Goal: Task Accomplishment & Management: Manage account settings

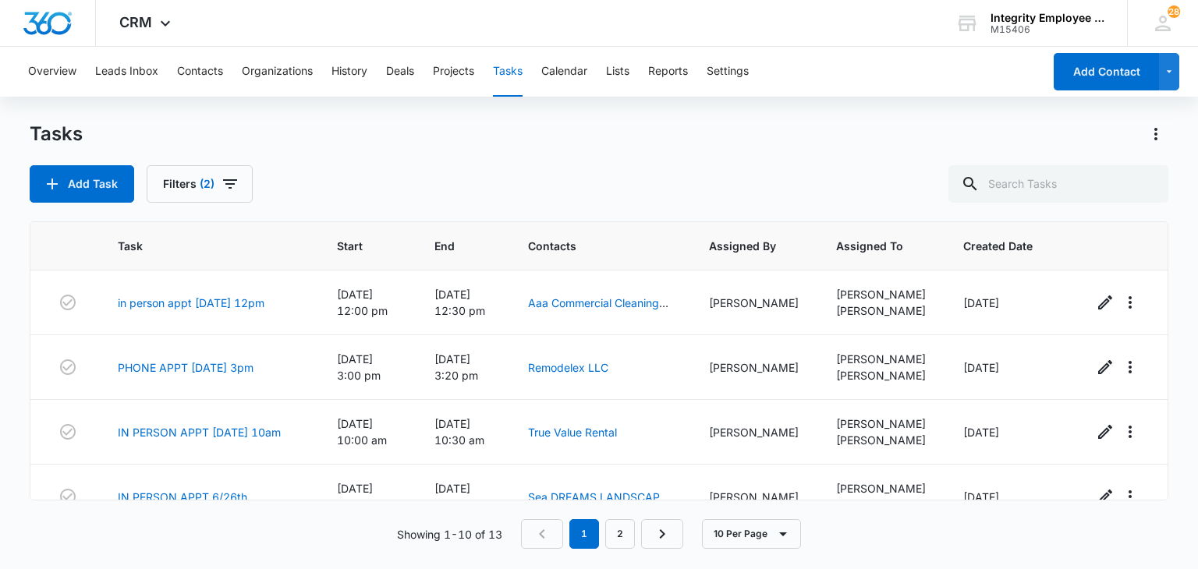
scroll to position [431, 0]
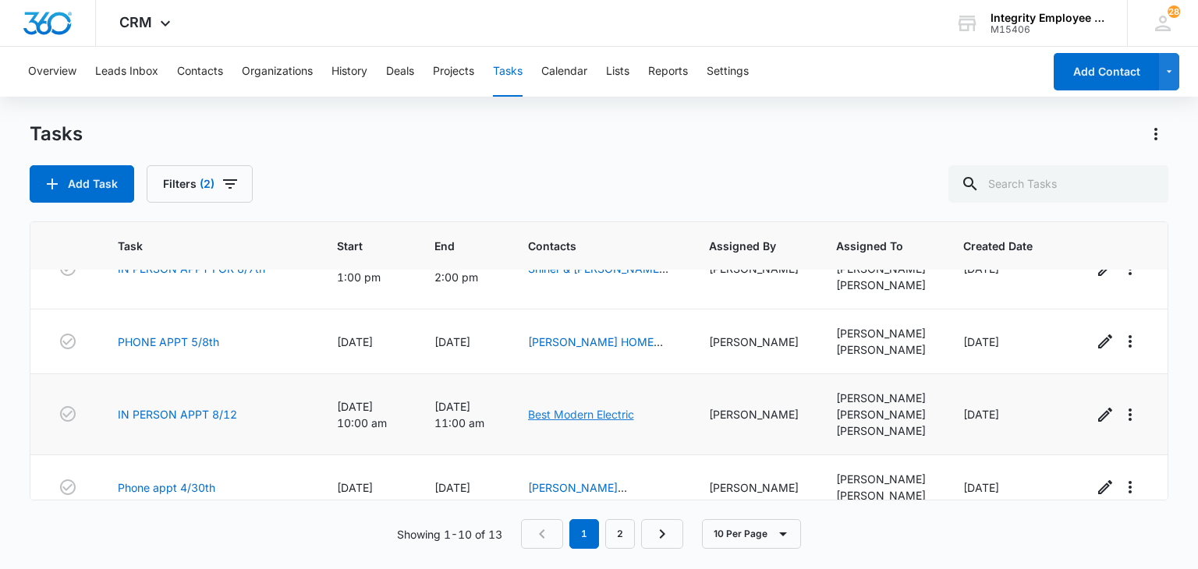
click at [600, 421] on link "Best Modern Electric" at bounding box center [581, 414] width 106 height 13
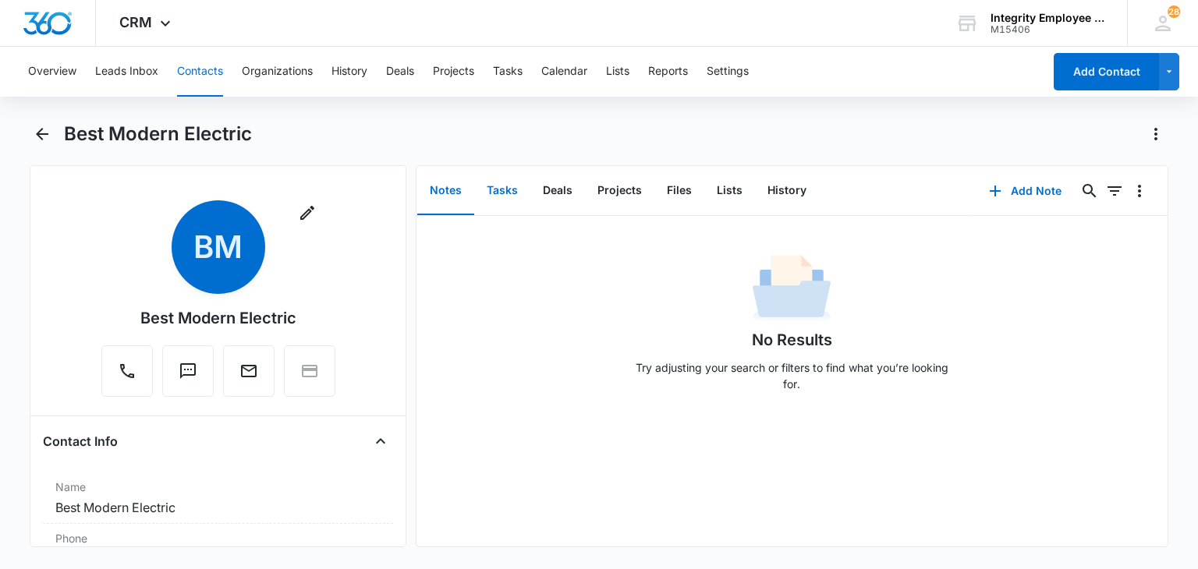
click at [509, 194] on button "Tasks" at bounding box center [502, 191] width 56 height 48
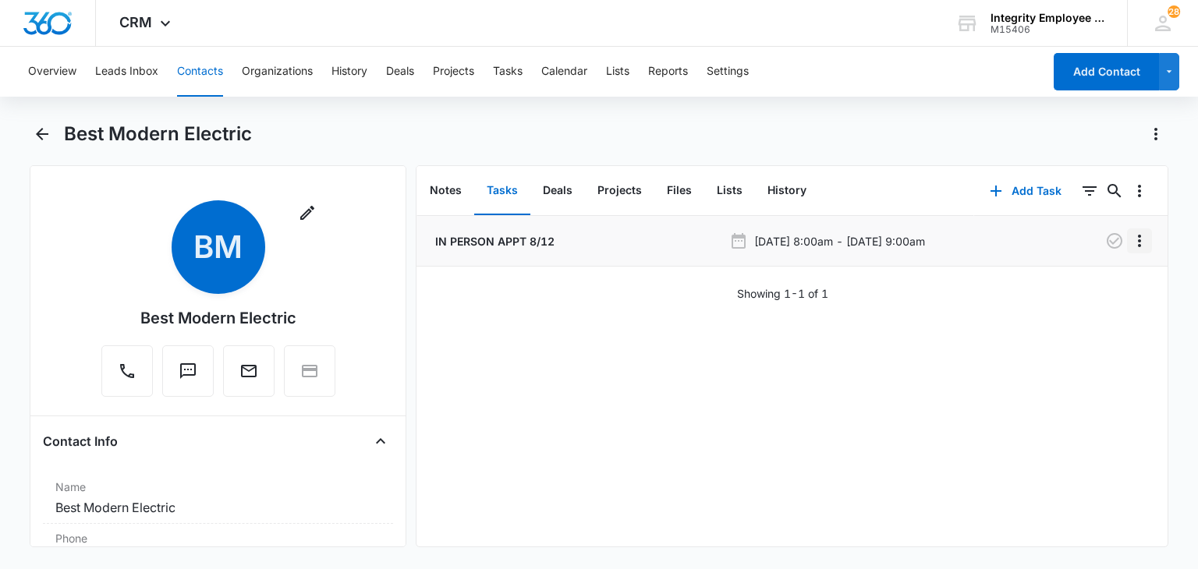
click at [1138, 244] on icon "Overflow Menu" at bounding box center [1139, 241] width 3 height 12
click at [1089, 279] on div "Edit" at bounding box center [1085, 284] width 33 height 11
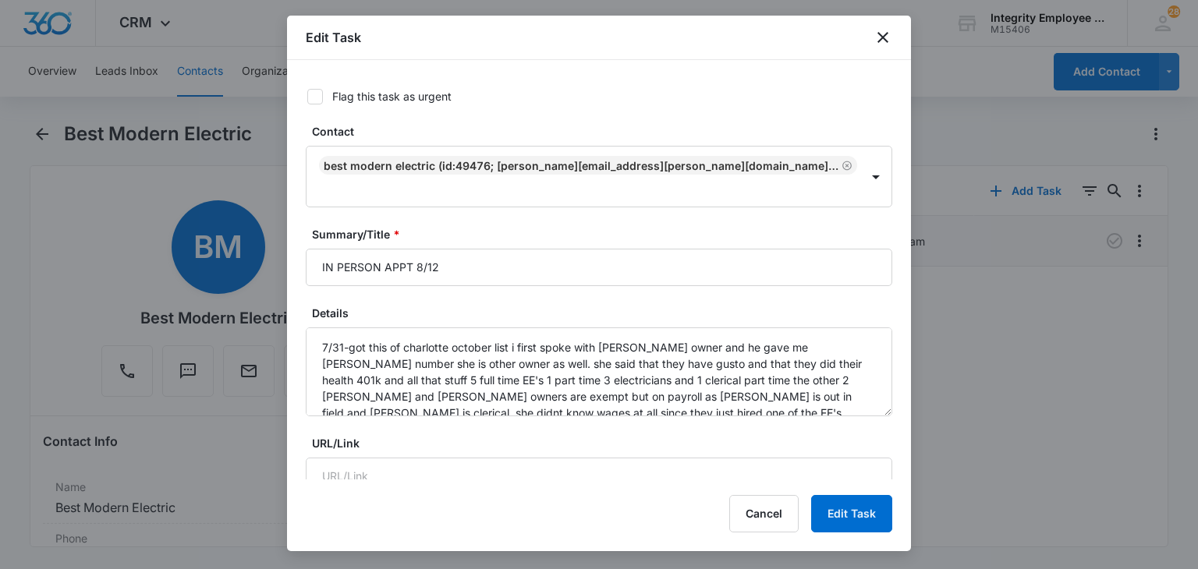
type input "[DATE]"
type input "10:00 am"
type input "[DATE]"
type input "11:00 am"
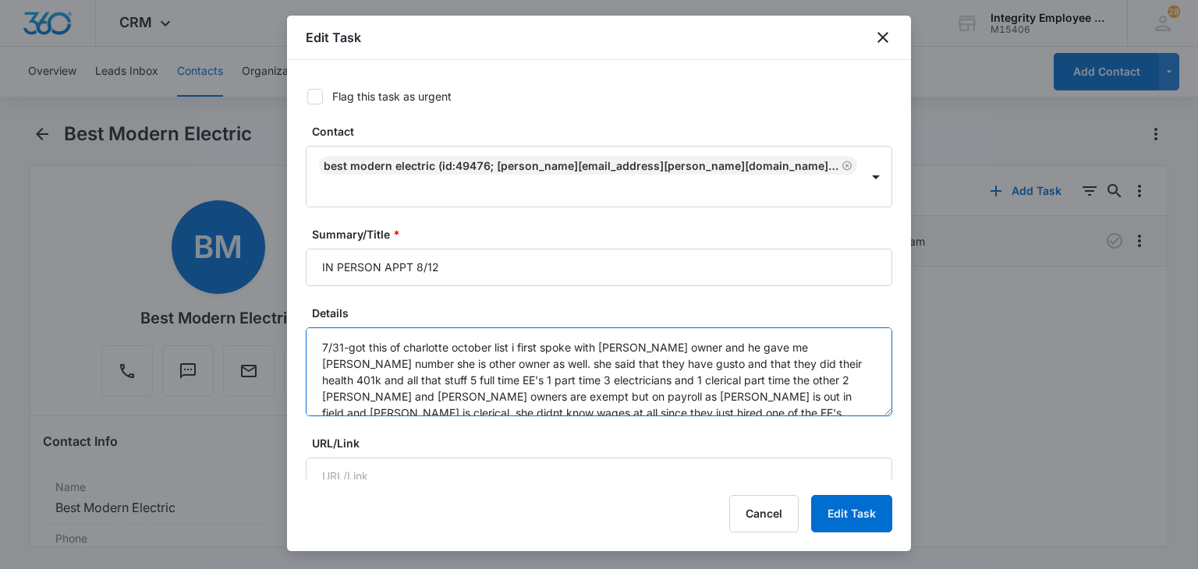
scroll to position [66, 0]
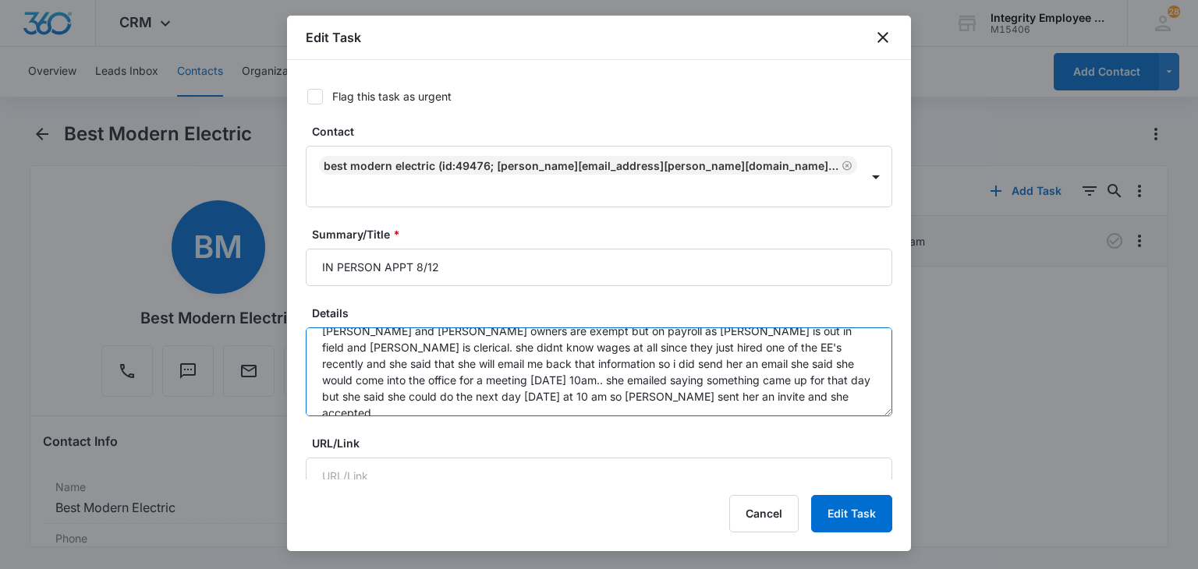
click at [790, 363] on textarea "7/31-got this of charlotte october list i first spoke with [PERSON_NAME] owner …" at bounding box center [599, 372] width 587 height 89
click at [744, 375] on textarea "7/31-got this of charlotte october list i first spoke with [PERSON_NAME] owner …" at bounding box center [599, 372] width 587 height 89
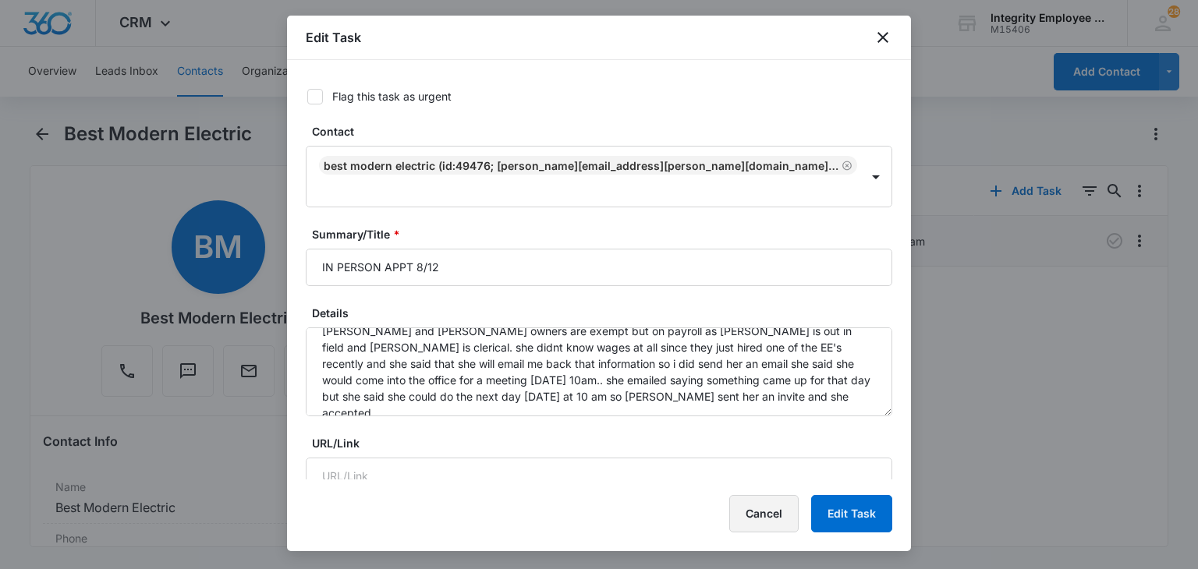
click at [753, 516] on button "Cancel" at bounding box center [763, 513] width 69 height 37
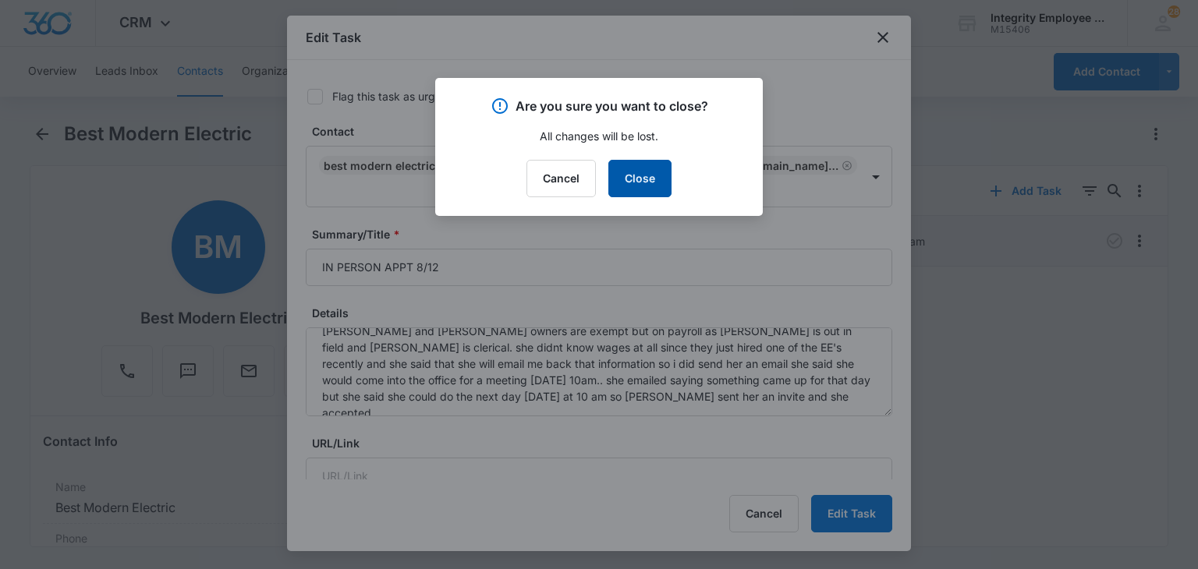
click at [655, 184] on button "Close" at bounding box center [639, 178] width 63 height 37
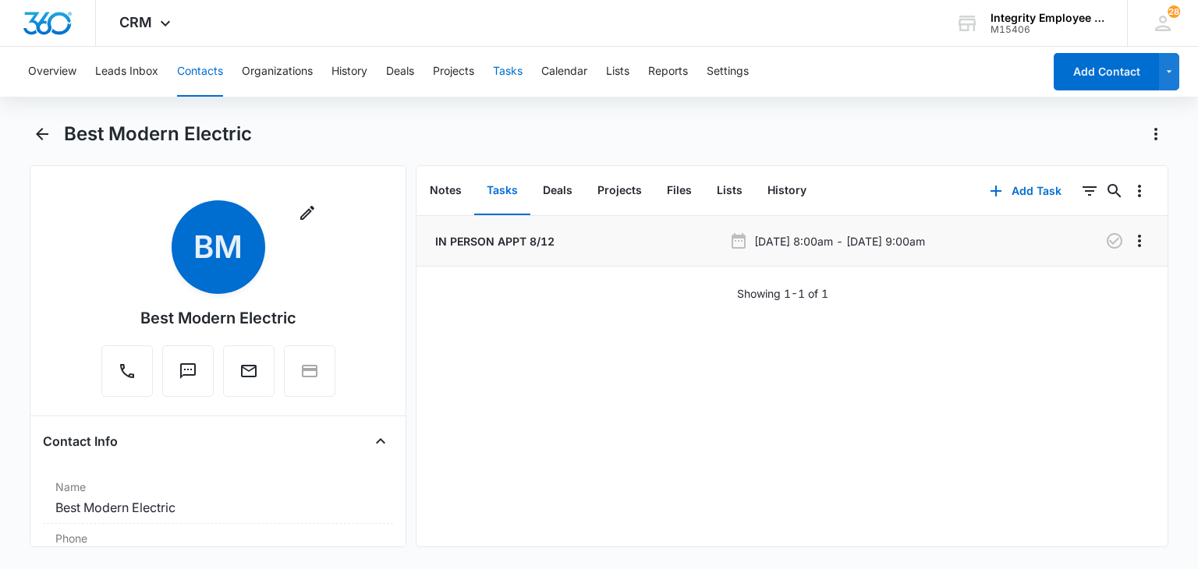
click at [501, 76] on button "Tasks" at bounding box center [508, 72] width 30 height 50
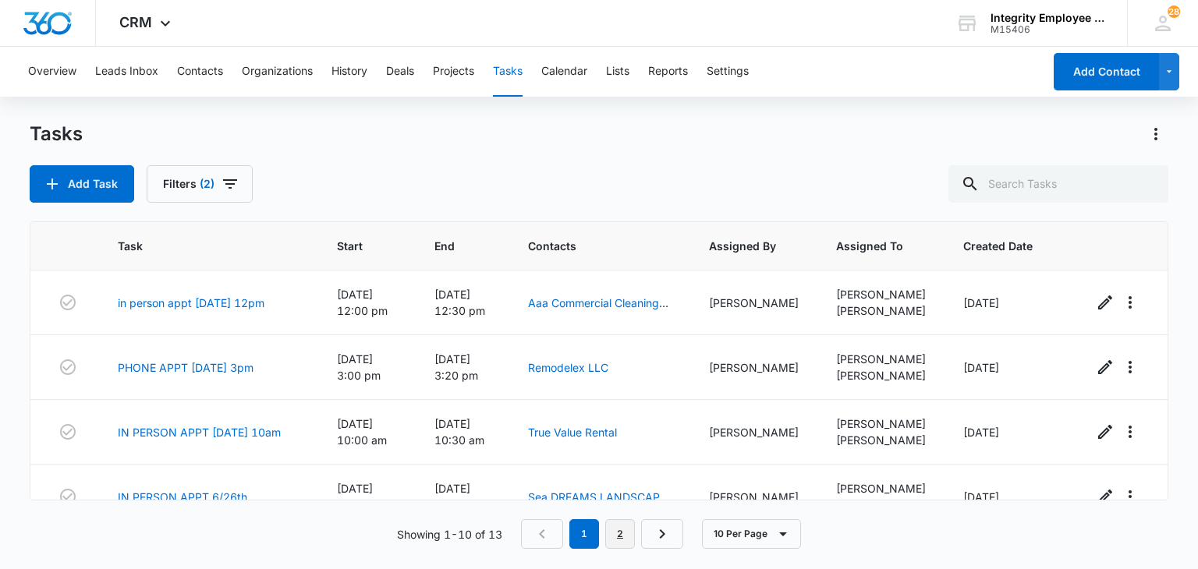
click at [628, 533] on link "2" at bounding box center [620, 534] width 30 height 30
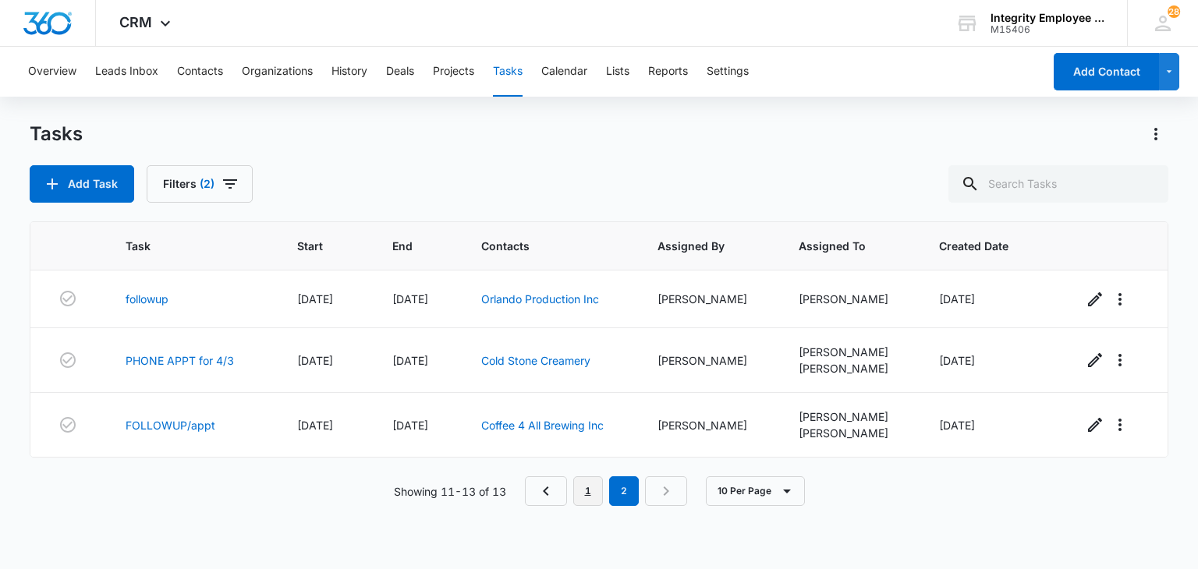
click at [580, 494] on link "1" at bounding box center [588, 492] width 30 height 30
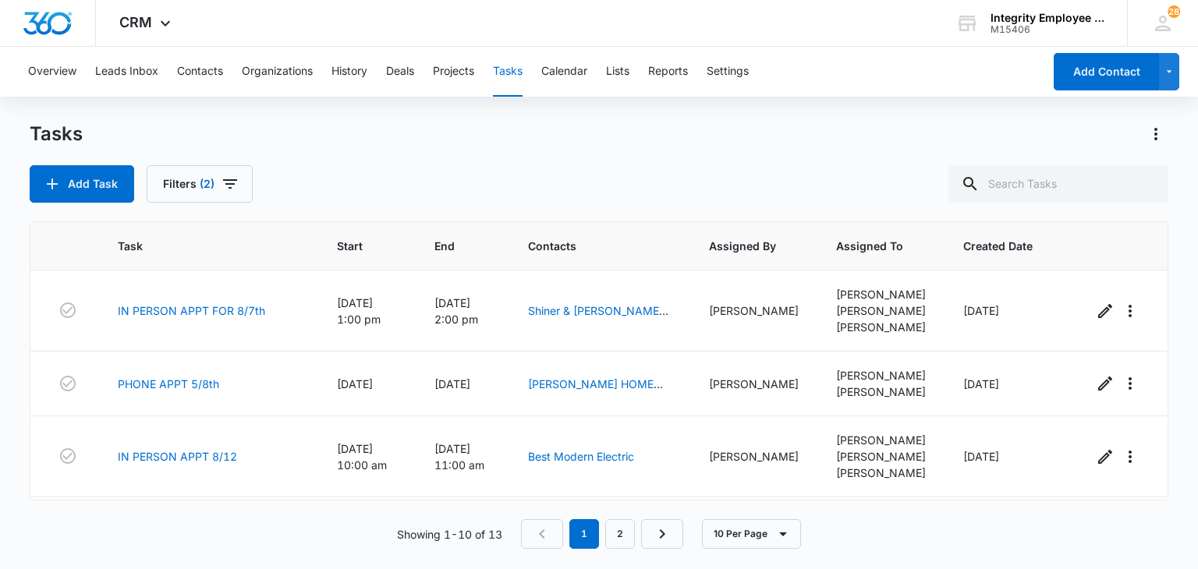
scroll to position [465, 0]
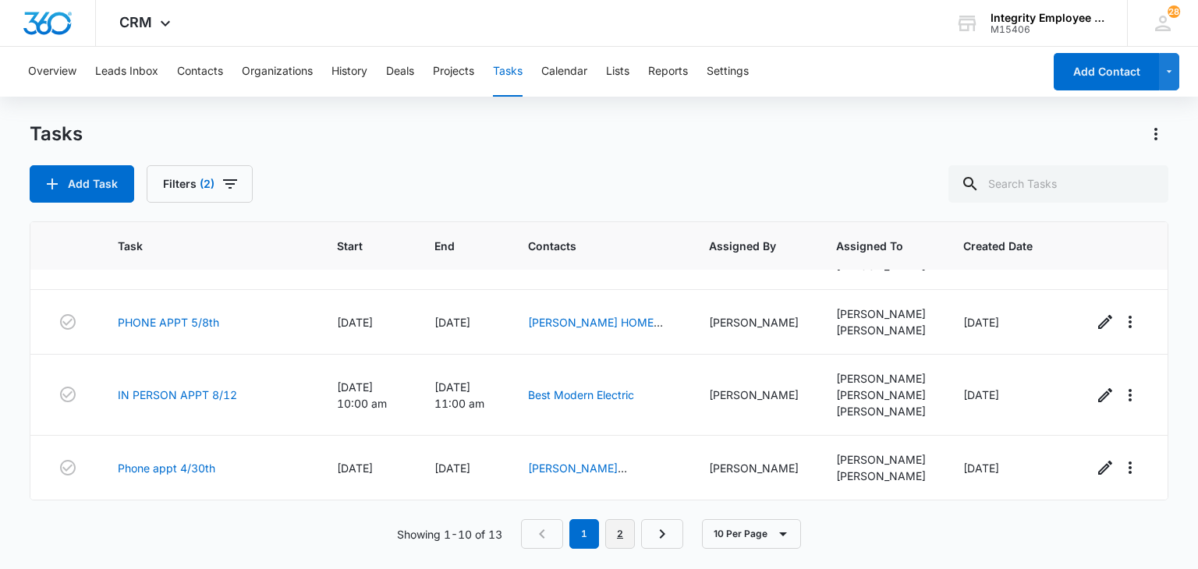
click at [625, 530] on link "2" at bounding box center [620, 534] width 30 height 30
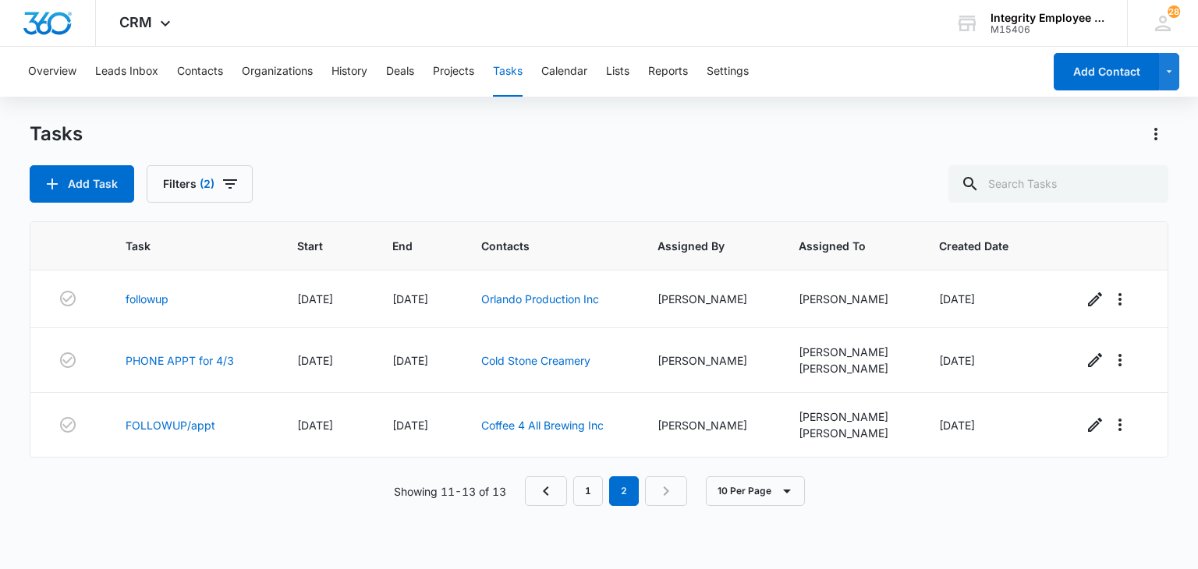
scroll to position [0, 0]
click at [599, 496] on link "1" at bounding box center [588, 492] width 30 height 30
